Goal: Consume media (video, audio)

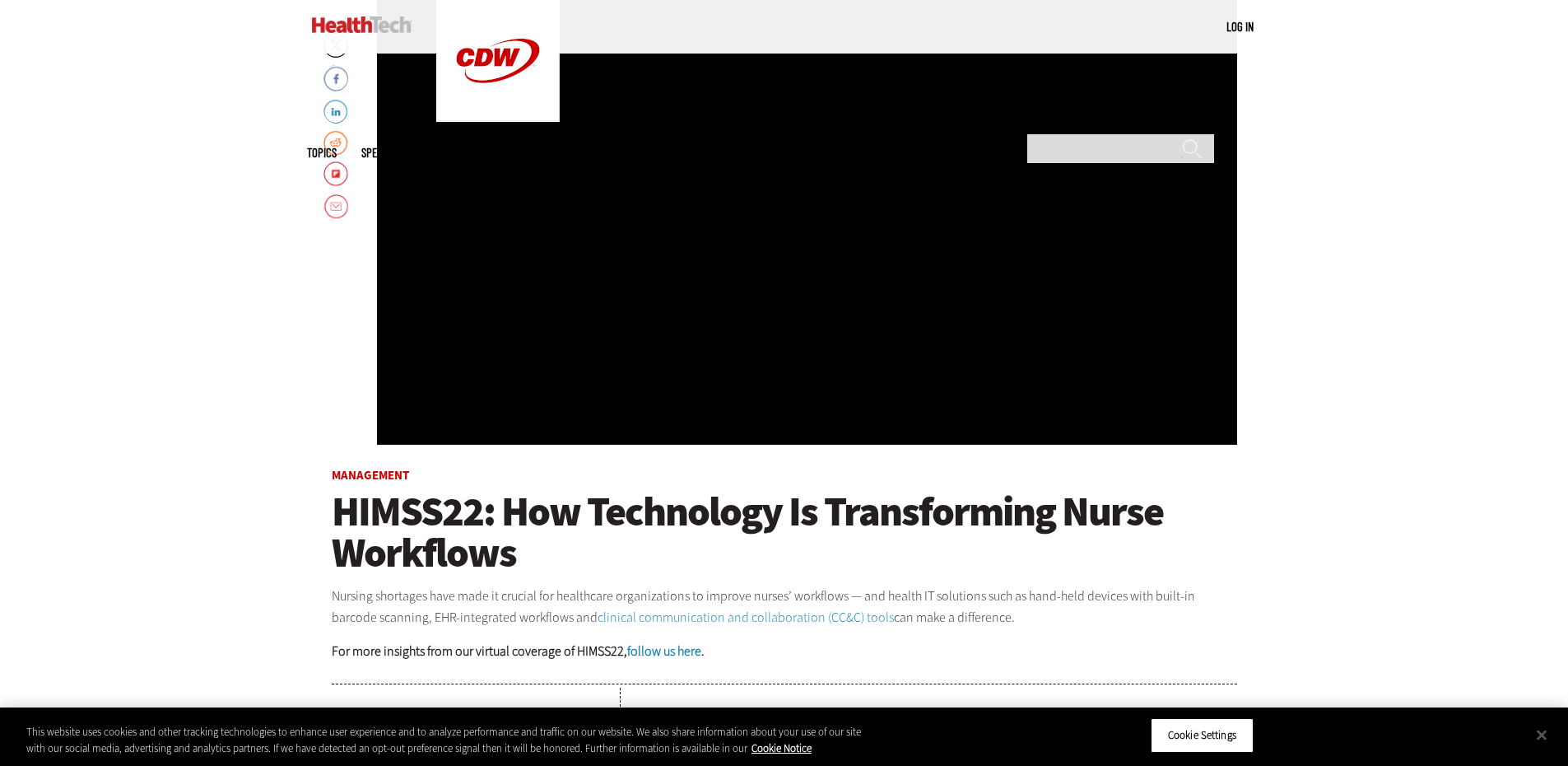
scroll to position [330, 0]
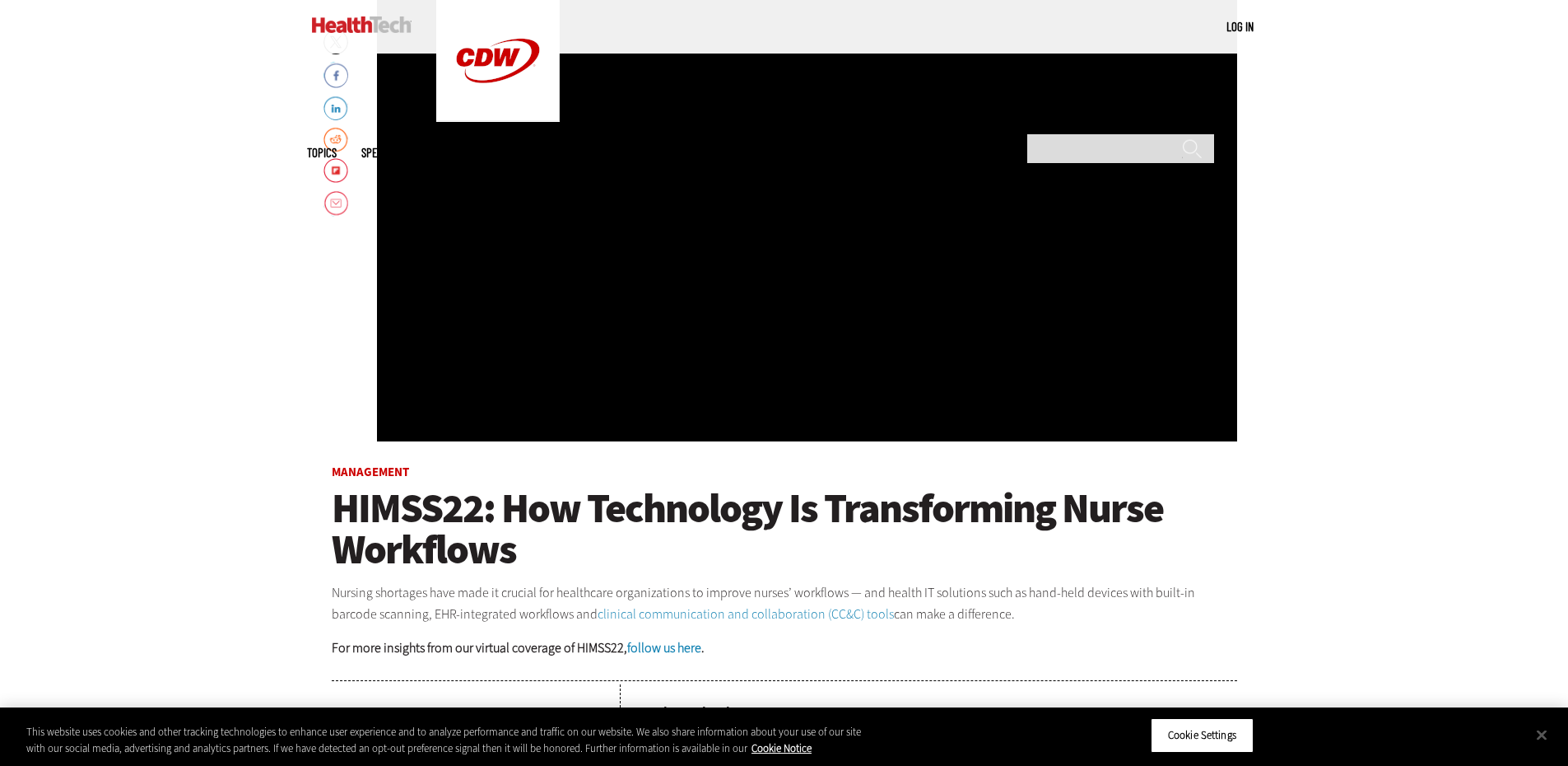
click at [802, 267] on div "Video viewer" at bounding box center [807, 194] width 860 height 494
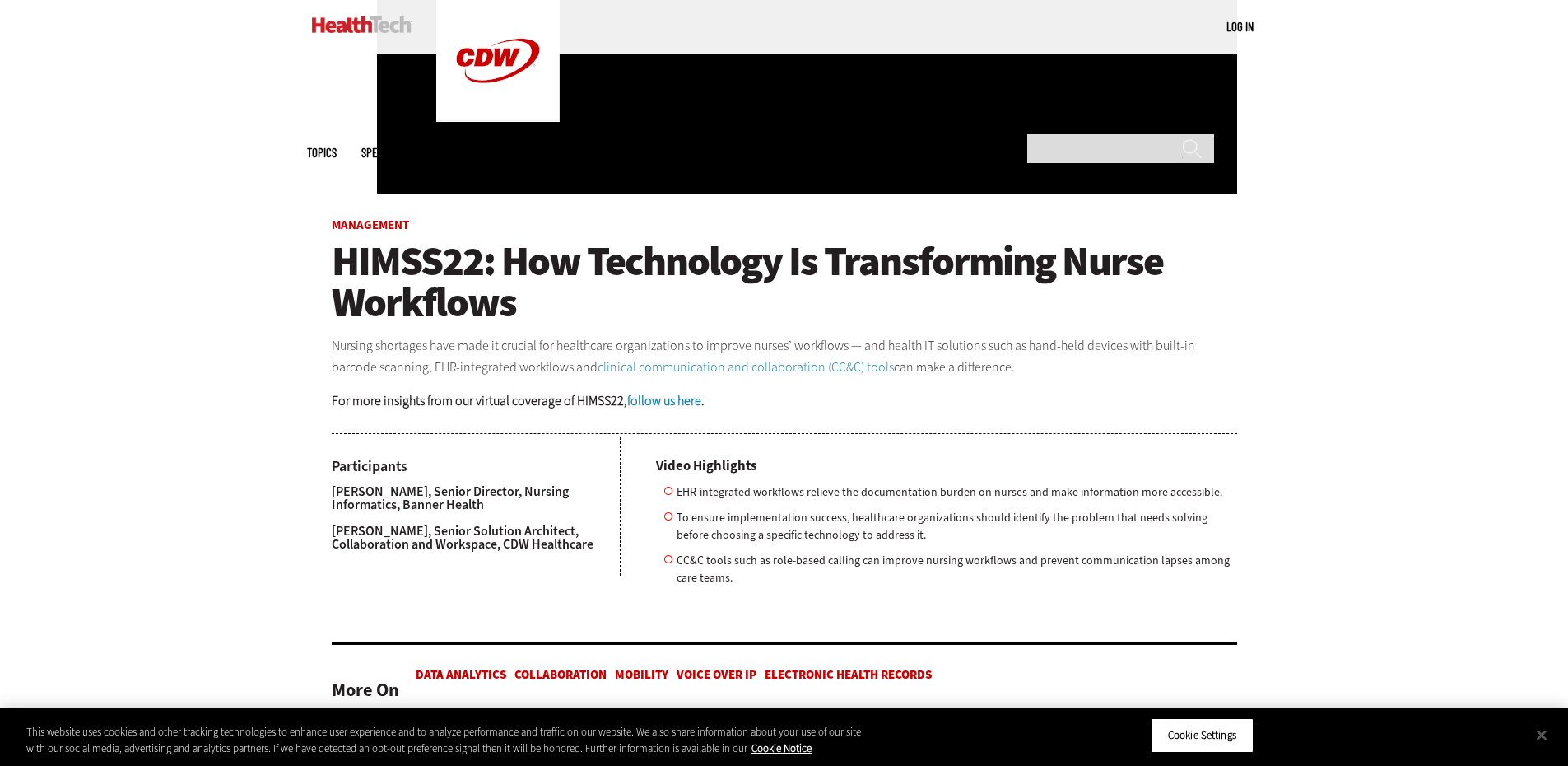
scroll to position [247, 0]
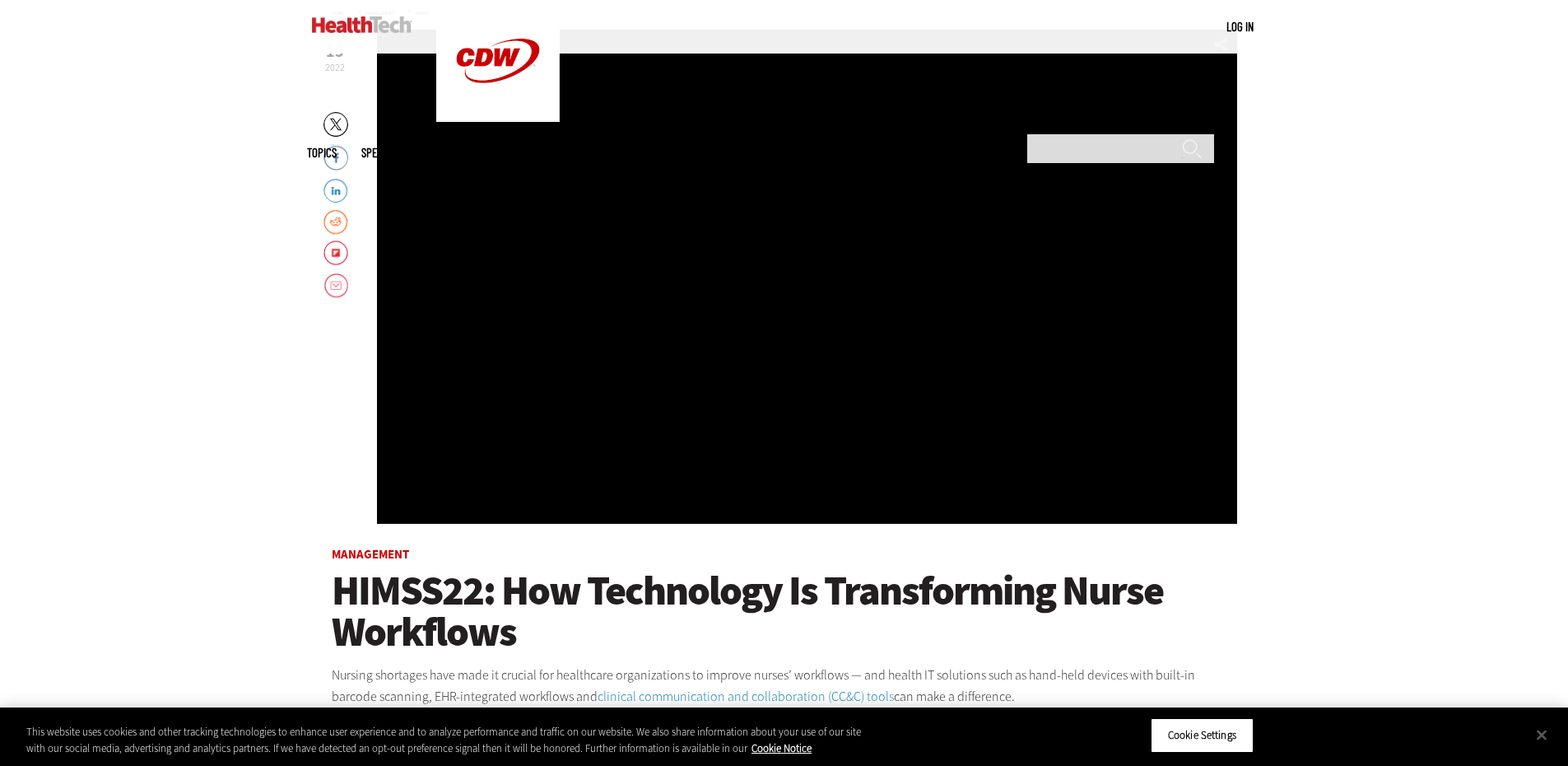
click at [805, 321] on div "Video viewer" at bounding box center [807, 276] width 860 height 494
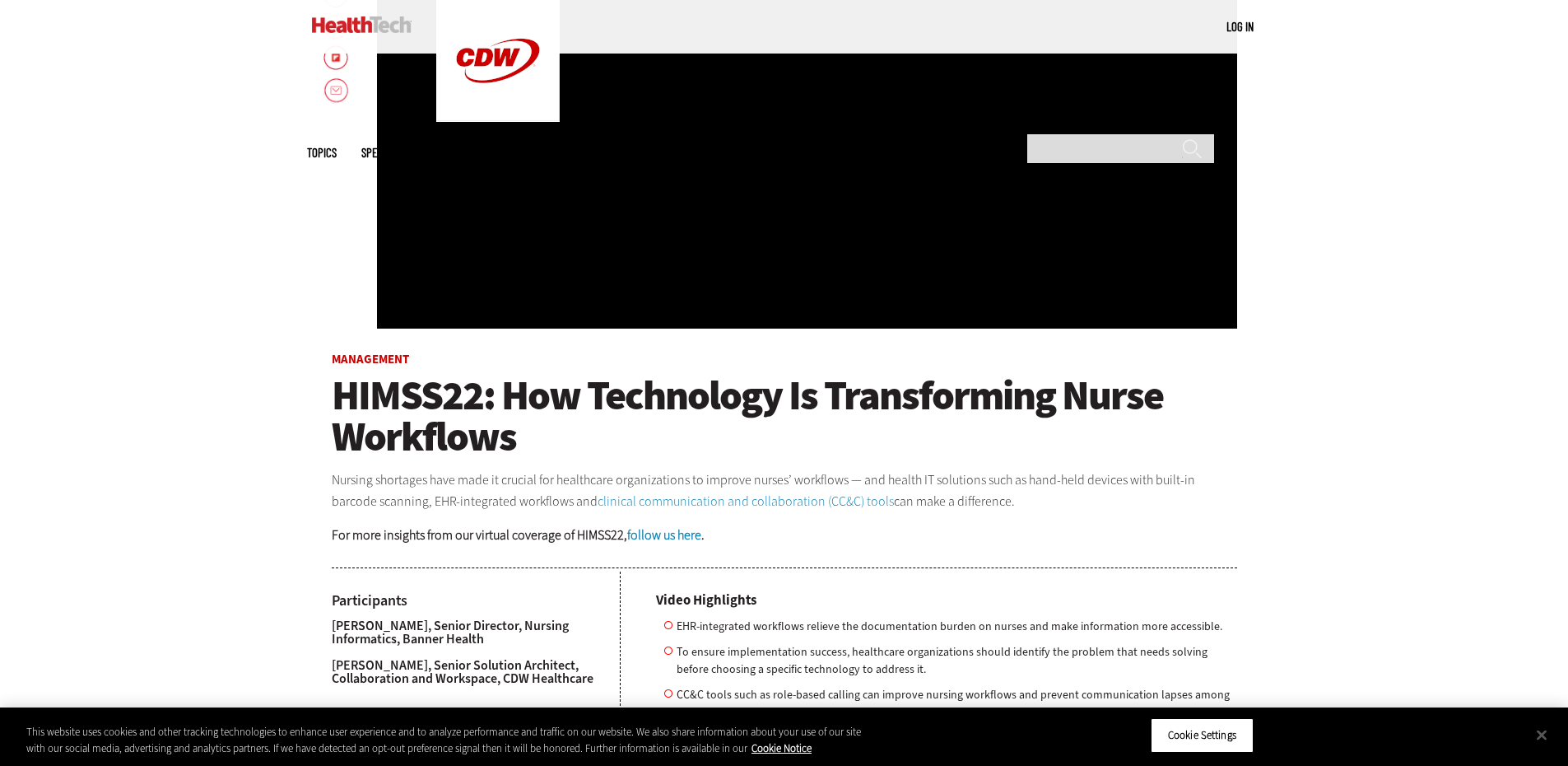
scroll to position [494, 0]
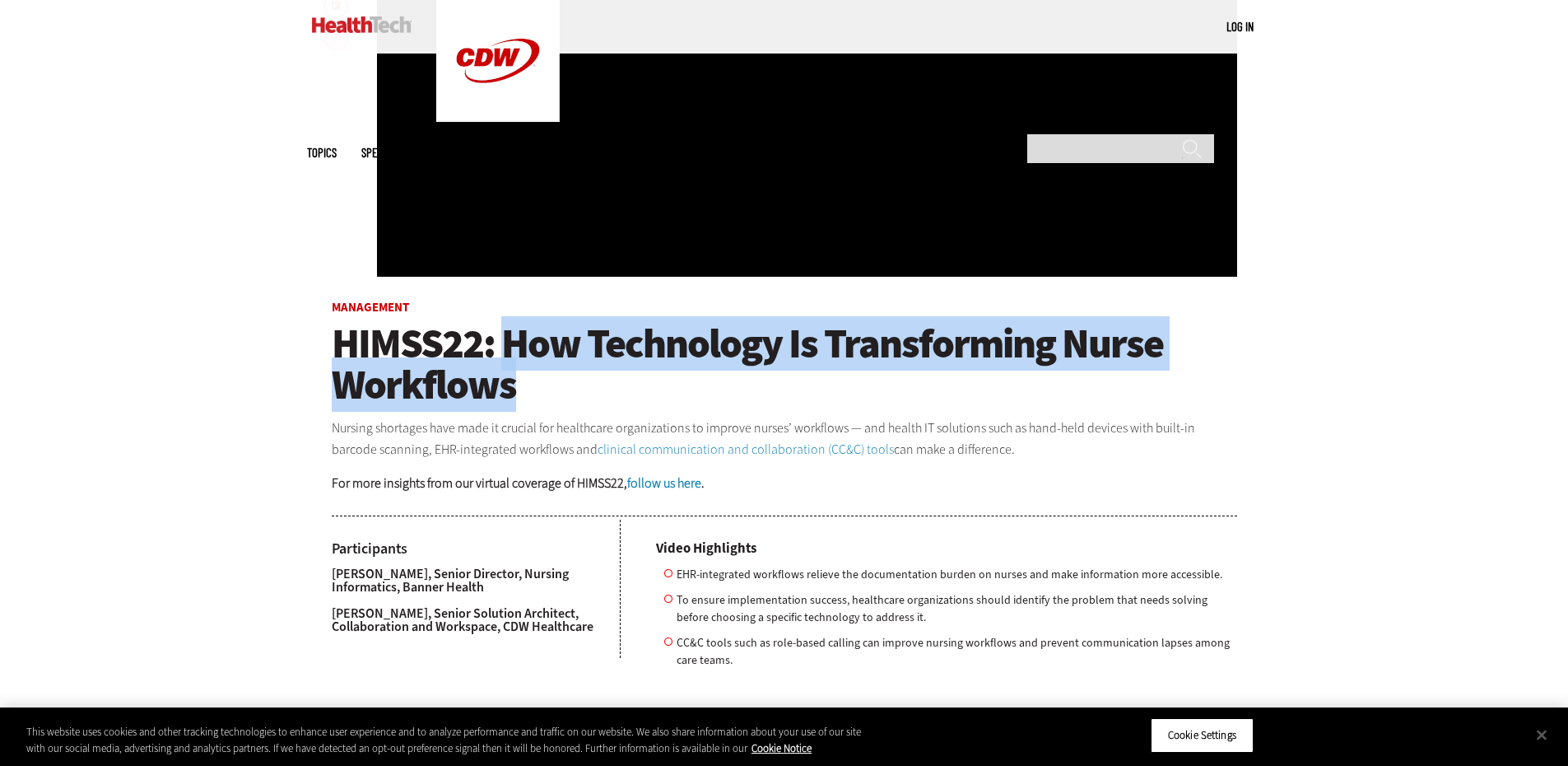
drag, startPoint x: 510, startPoint y: 345, endPoint x: 525, endPoint y: 383, distance: 40.9
click at [525, 383] on h1 "HIMSS22: How Technology Is Transforming Nurse Workflows" at bounding box center [785, 364] width 906 height 82
copy span "How Technology Is Transforming Nurse Workflows"
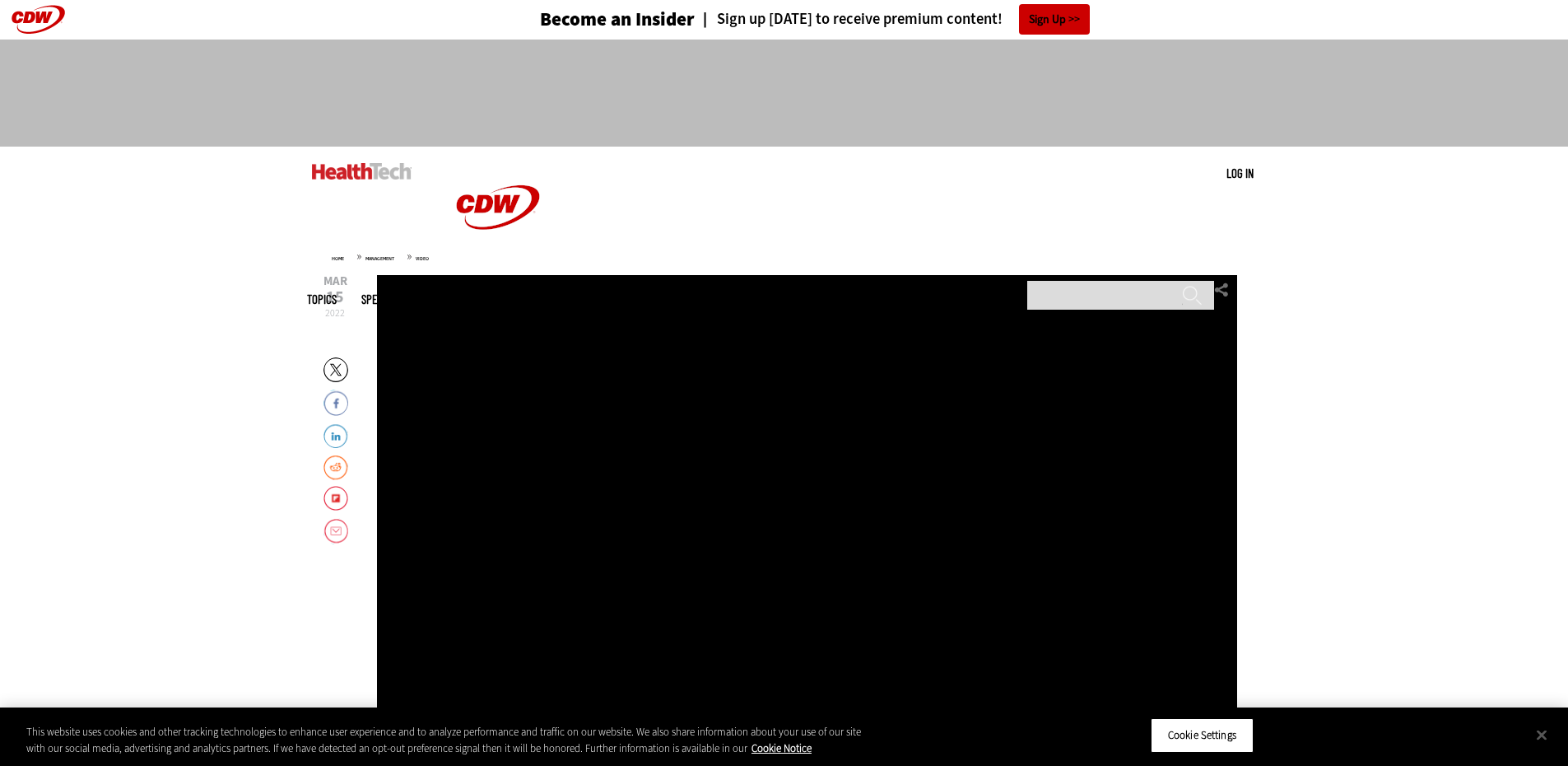
scroll to position [0, 0]
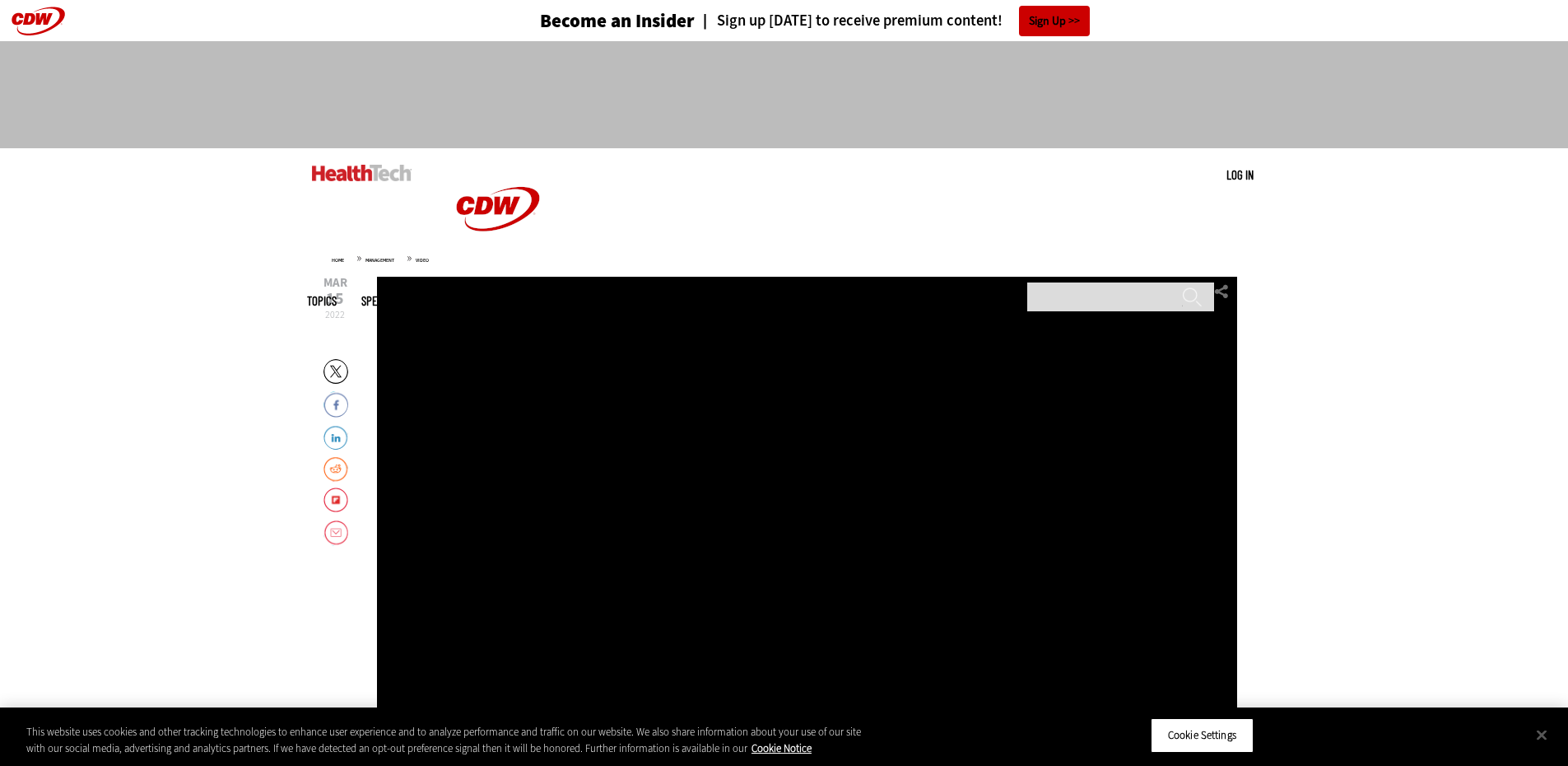
click at [687, 364] on div "Video viewer" at bounding box center [807, 524] width 860 height 494
click at [685, 364] on div "Video viewer" at bounding box center [807, 524] width 860 height 494
click at [1068, 283] on input "Search" at bounding box center [1120, 297] width 187 height 29
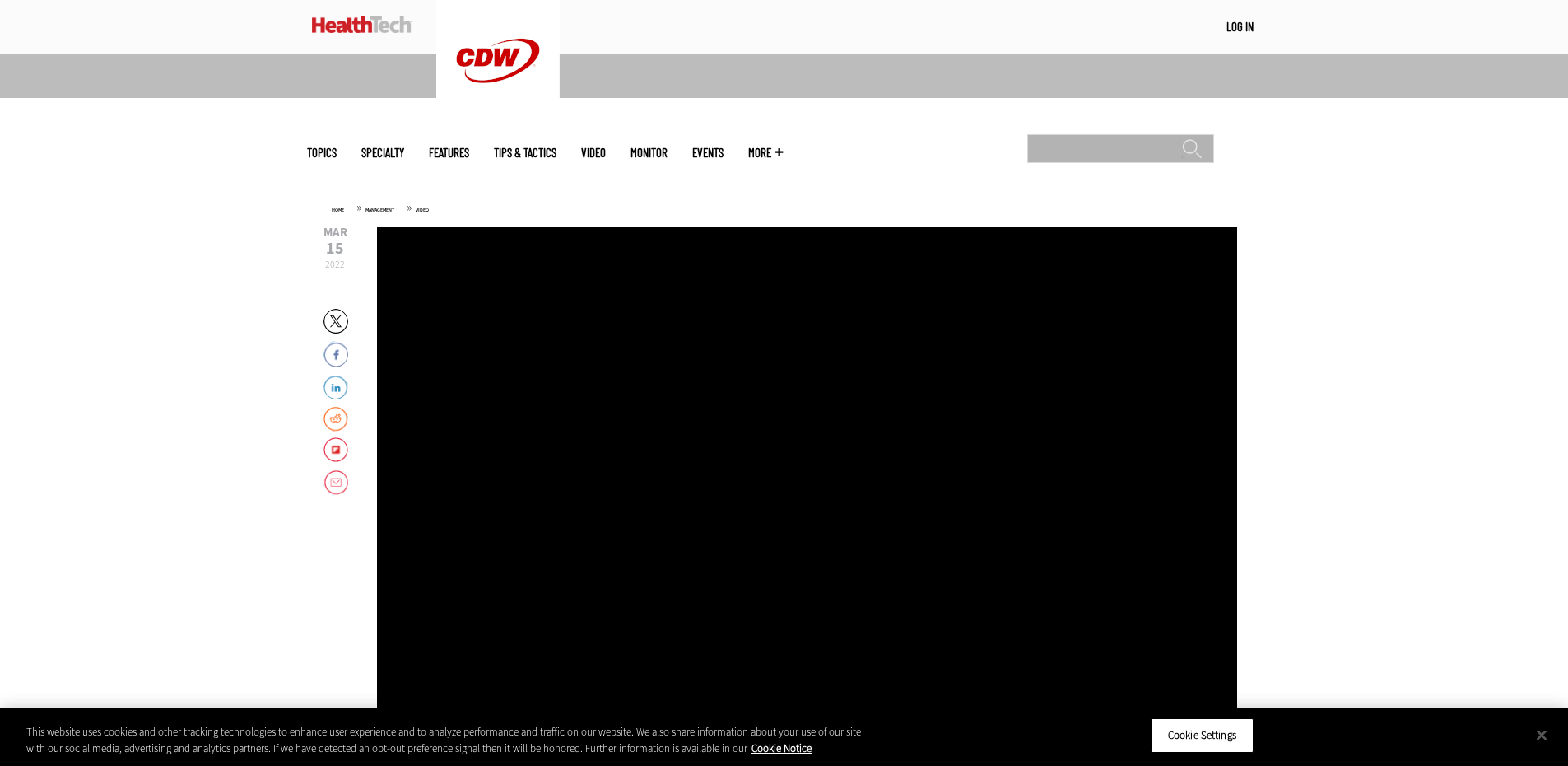
scroll to position [330, 0]
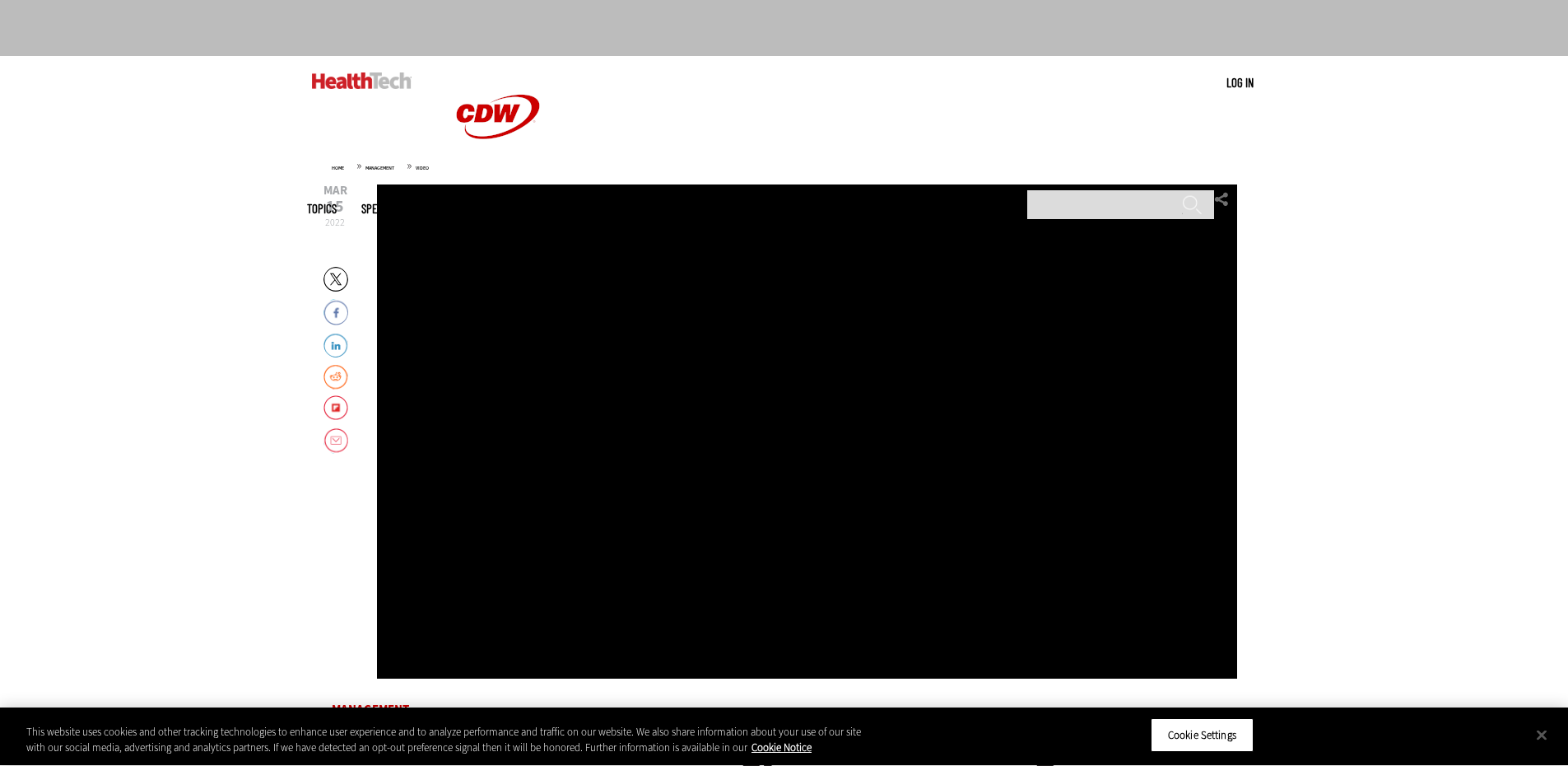
scroll to position [330, 0]
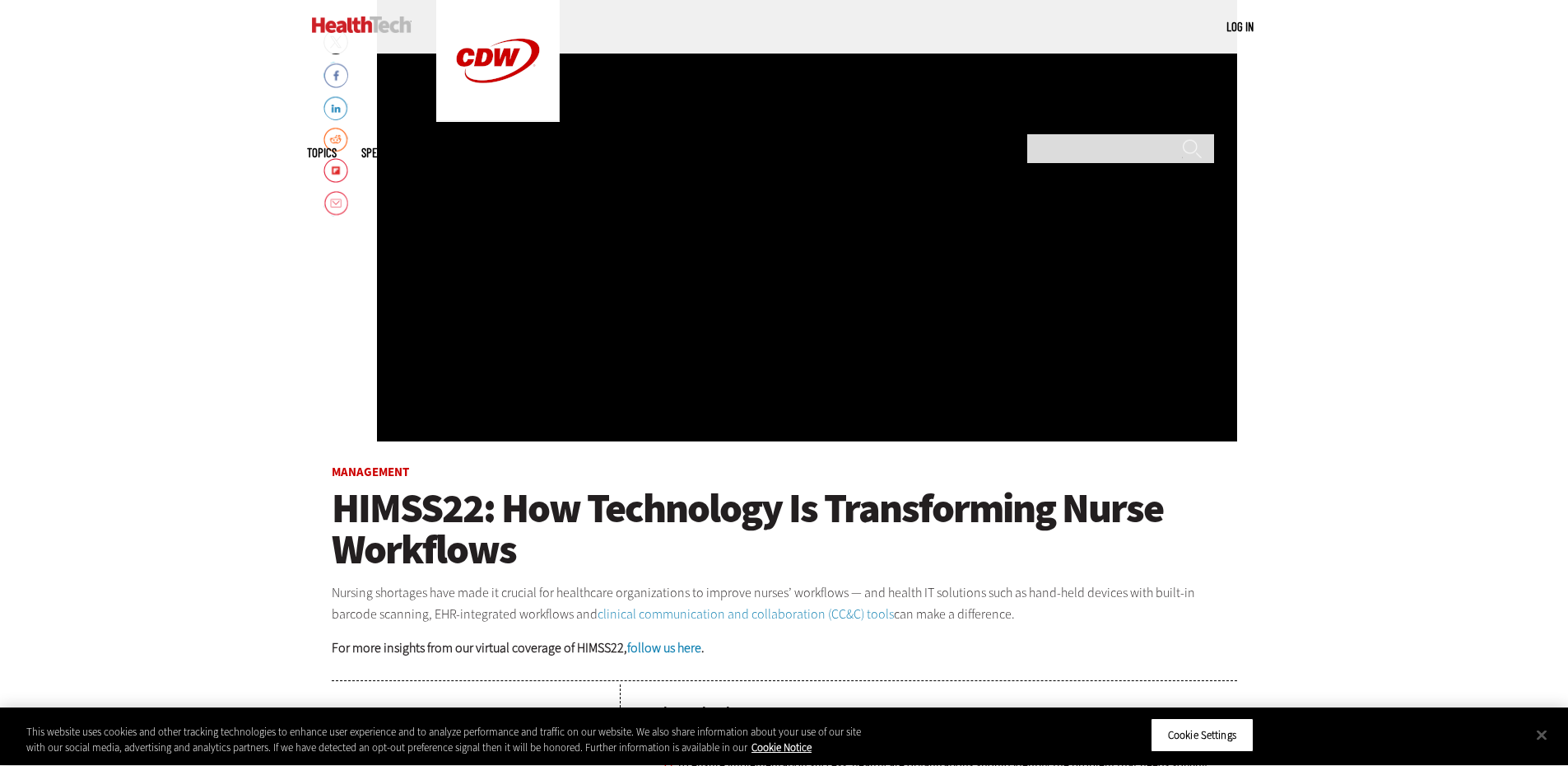
click at [720, 217] on div "Video viewer" at bounding box center [807, 194] width 860 height 494
